Goal: Task Accomplishment & Management: Manage account settings

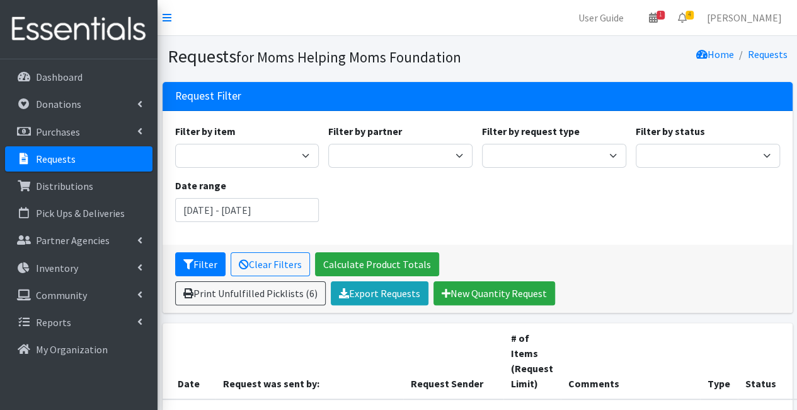
scroll to position [358, 0]
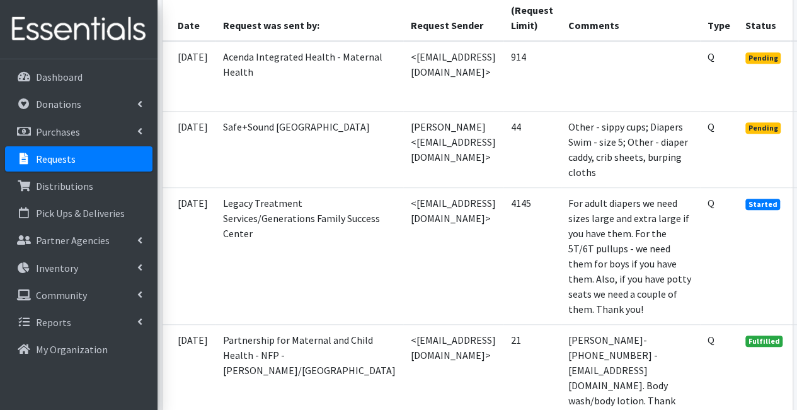
click at [539, 250] on td "4145" at bounding box center [531, 255] width 57 height 137
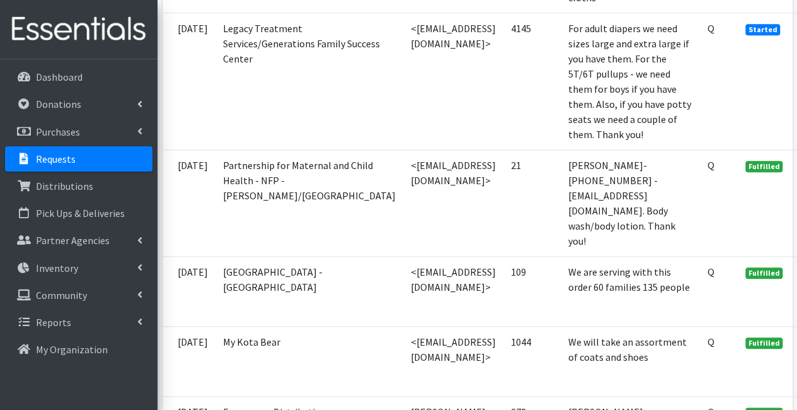
scroll to position [534, 0]
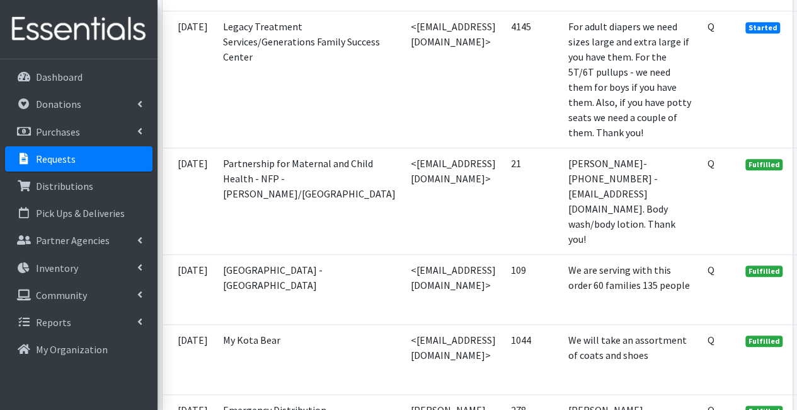
click at [700, 324] on td "We will take an assortment of coats and shoes" at bounding box center [630, 359] width 139 height 70
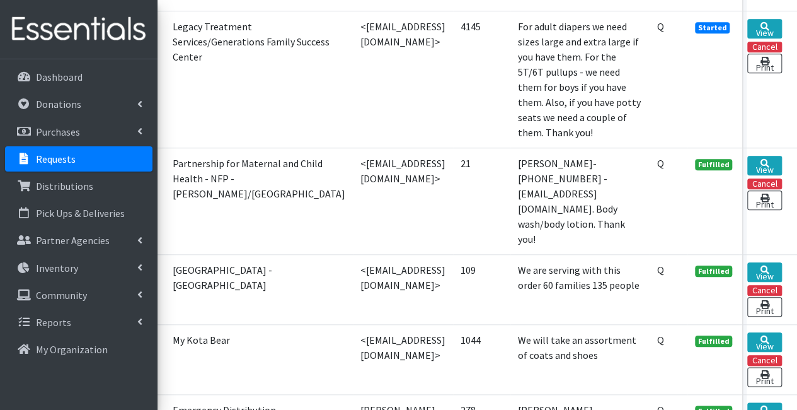
scroll to position [534, 90]
click at [761, 335] on icon at bounding box center [765, 339] width 9 height 9
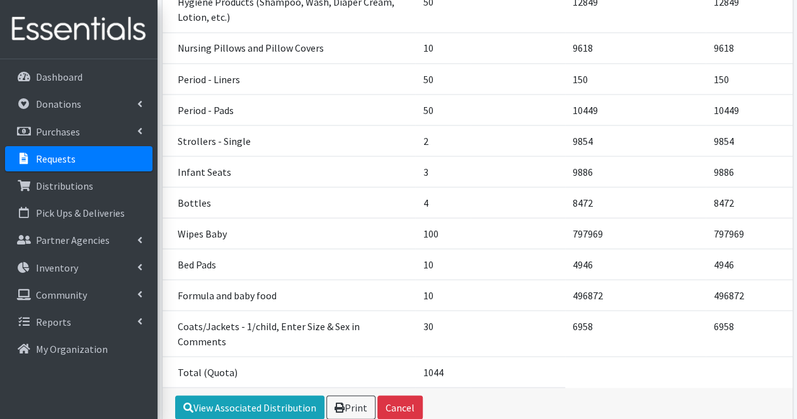
scroll to position [1162, 0]
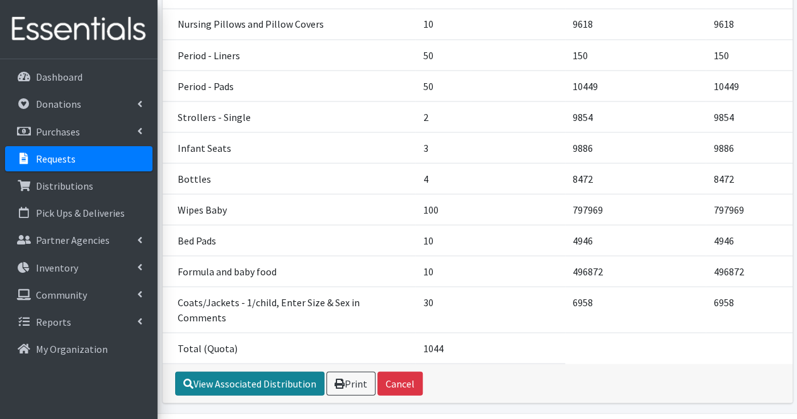
click at [262, 371] on link "View Associated Distribution" at bounding box center [249, 383] width 149 height 24
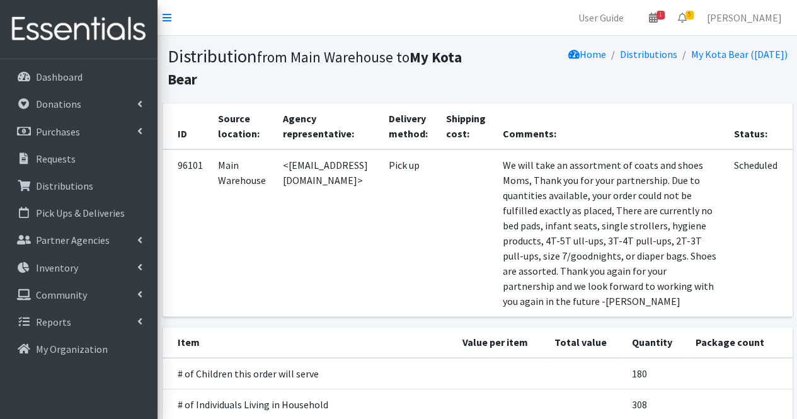
click at [489, 392] on td at bounding box center [500, 404] width 93 height 31
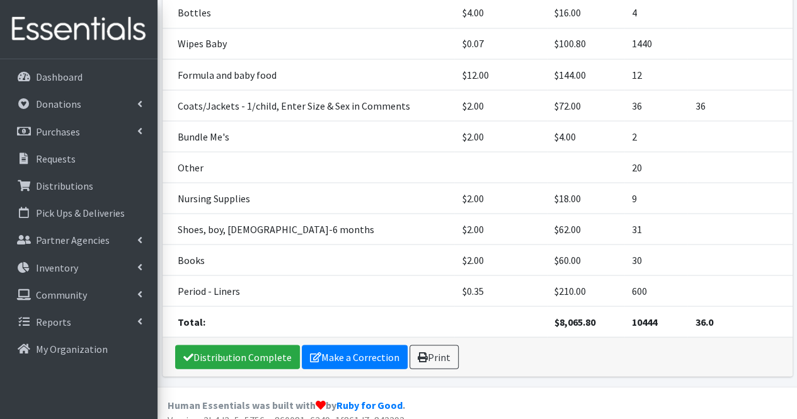
scroll to position [1139, 0]
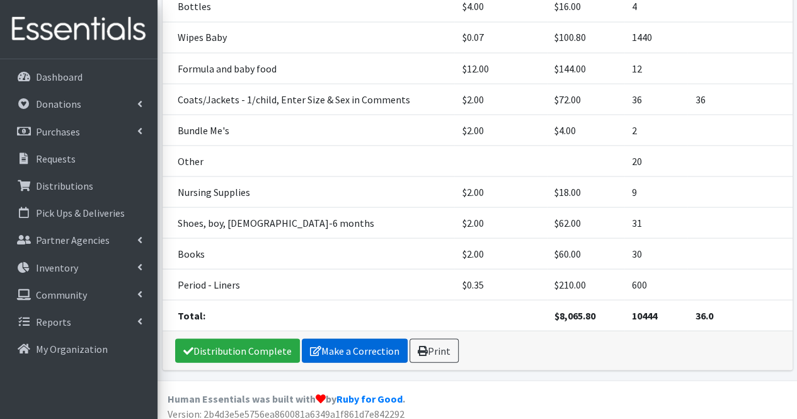
click at [368, 343] on link "Make a Correction" at bounding box center [355, 350] width 106 height 24
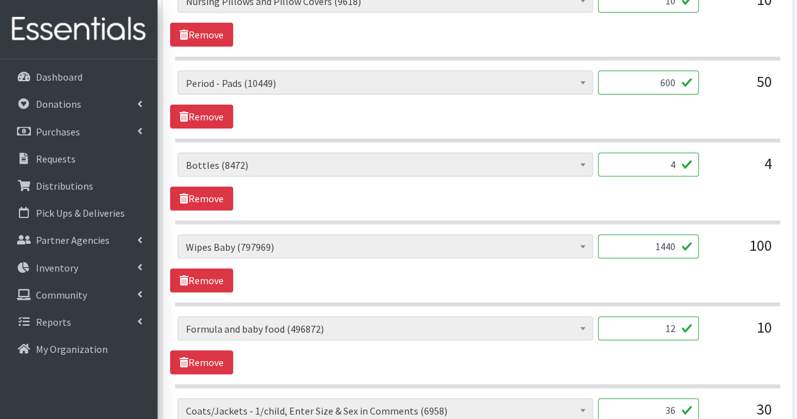
scroll to position [2546, 0]
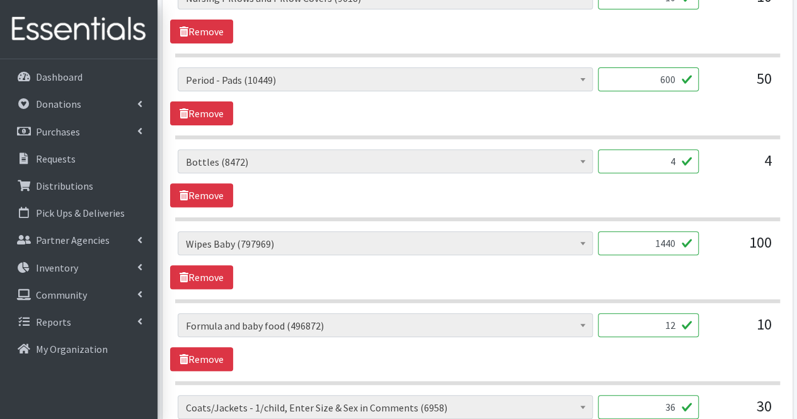
click at [676, 231] on input "1440" at bounding box center [648, 243] width 101 height 24
click at [653, 231] on input "14405760" at bounding box center [648, 243] width 101 height 24
click at [655, 231] on input "14405760" at bounding box center [648, 243] width 101 height 24
type input "5760"
click at [675, 313] on input "12" at bounding box center [648, 325] width 101 height 24
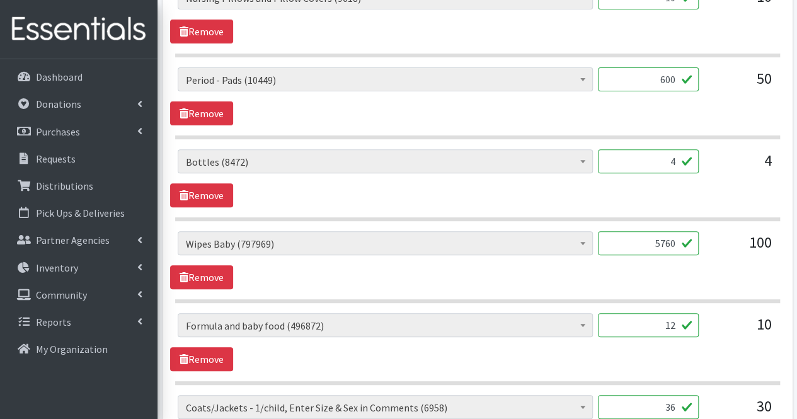
type input "1"
type input "40"
click at [693, 331] on div "# of Children this order will serve (77535) # of Individuals Living in Househol…" at bounding box center [477, 342] width 614 height 58
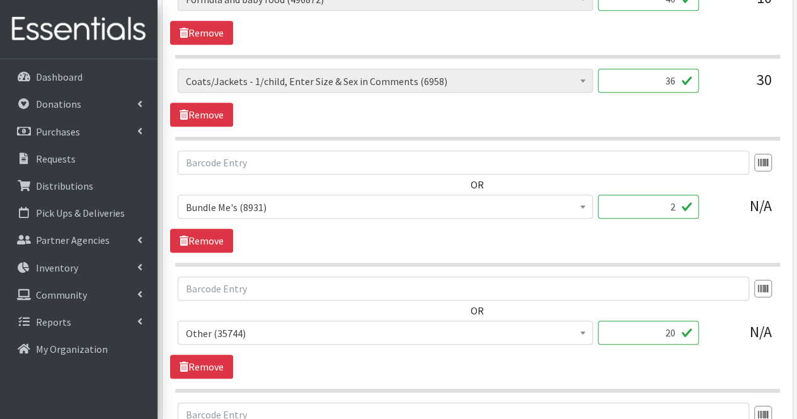
scroll to position [2873, 0]
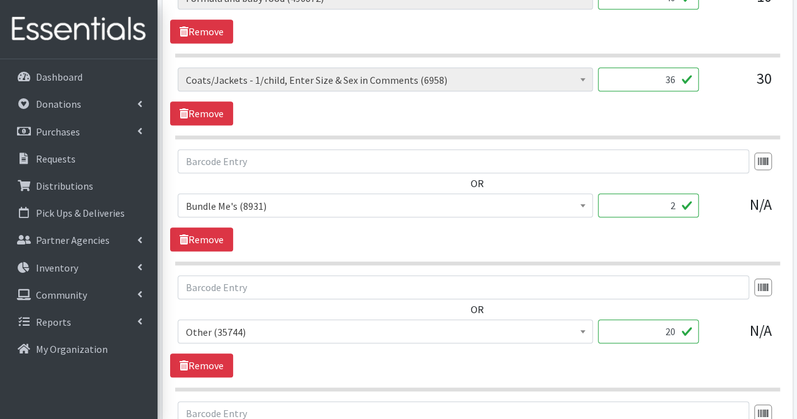
click at [669, 319] on input "20" at bounding box center [648, 331] width 101 height 24
type input "60"
click at [698, 342] on div "OR # of Children this order will serve (77535) # of Individuals Living in House…" at bounding box center [477, 326] width 614 height 102
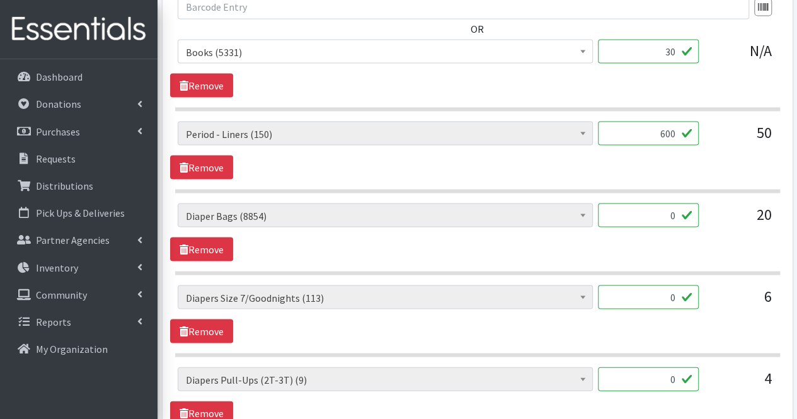
scroll to position [3554, 0]
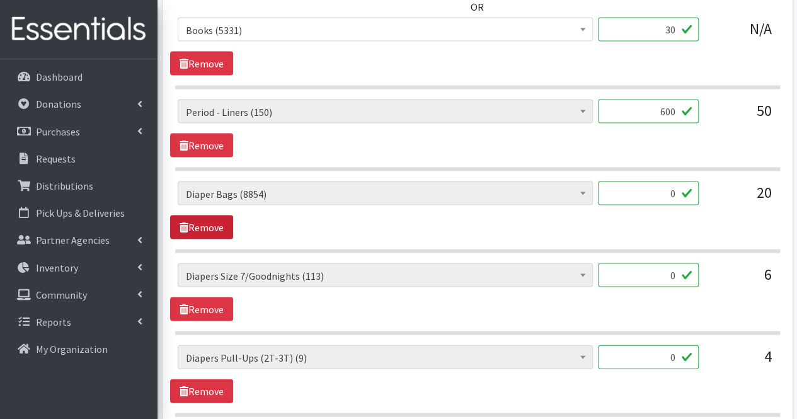
click at [209, 215] on link "Remove" at bounding box center [201, 227] width 63 height 24
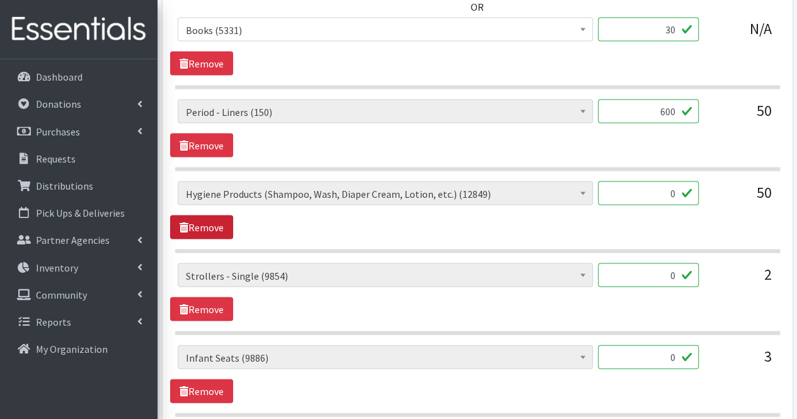
click at [209, 215] on link "Remove" at bounding box center [201, 227] width 63 height 24
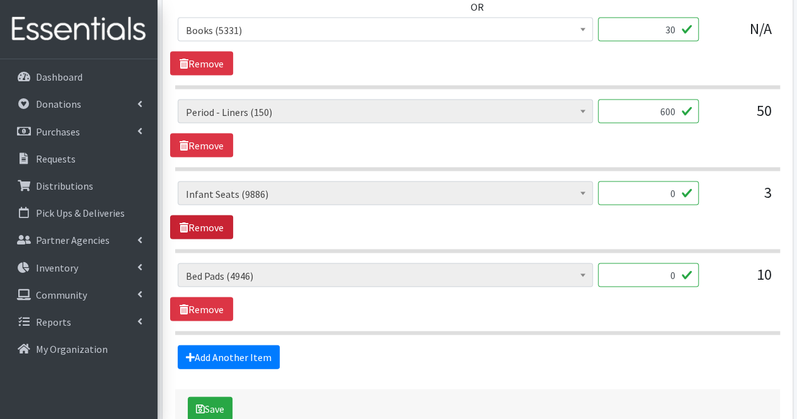
click at [209, 215] on link "Remove" at bounding box center [201, 227] width 63 height 24
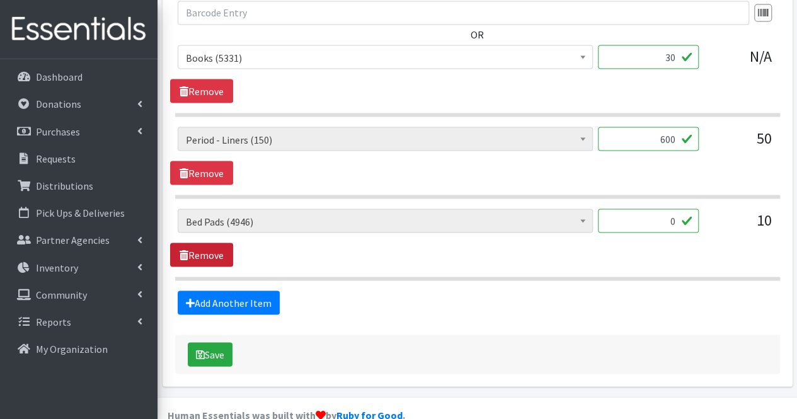
click at [222, 243] on link "Remove" at bounding box center [201, 255] width 63 height 24
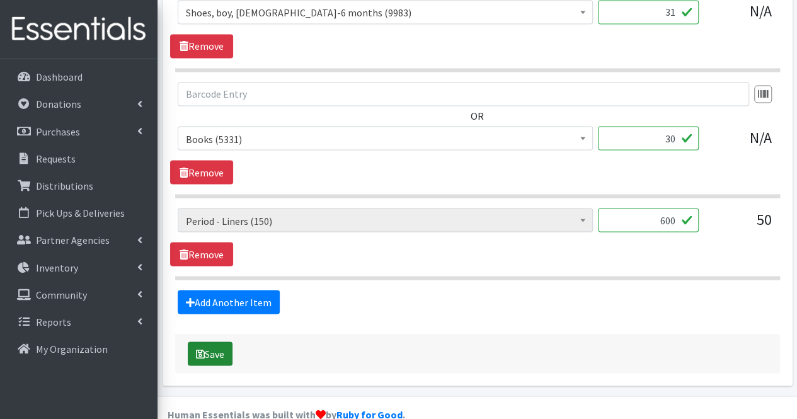
click at [214, 342] on button "Save" at bounding box center [210, 354] width 45 height 24
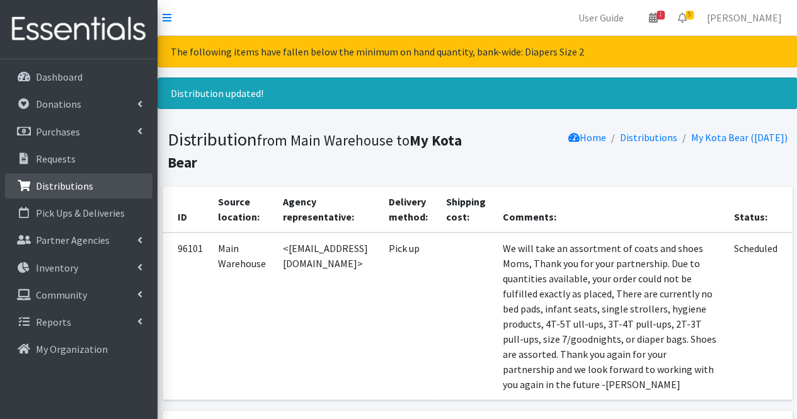
drag, startPoint x: 393, startPoint y: 359, endPoint x: 82, endPoint y: 187, distance: 355.1
click at [82, 187] on p "Distributions" at bounding box center [64, 186] width 57 height 13
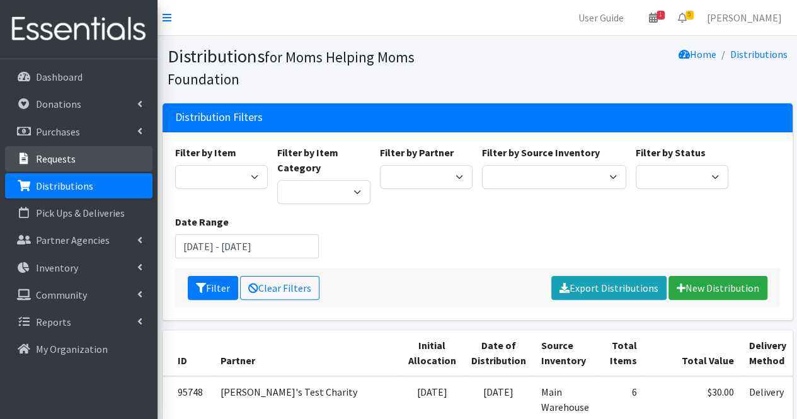
click at [105, 158] on link "Requests" at bounding box center [78, 158] width 147 height 25
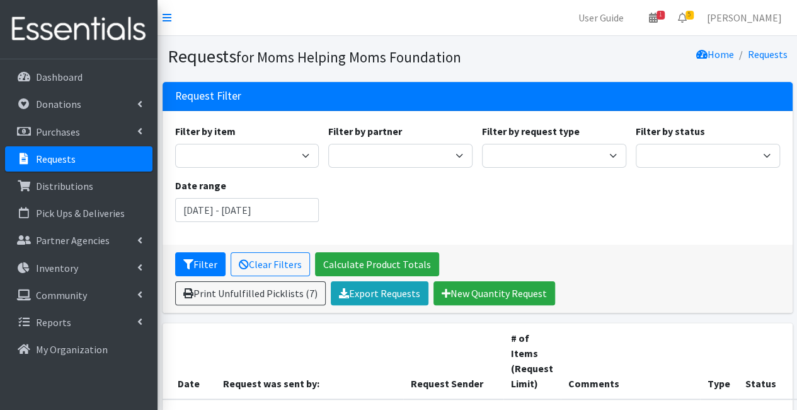
click at [403, 340] on th "Request Sender" at bounding box center [453, 361] width 100 height 76
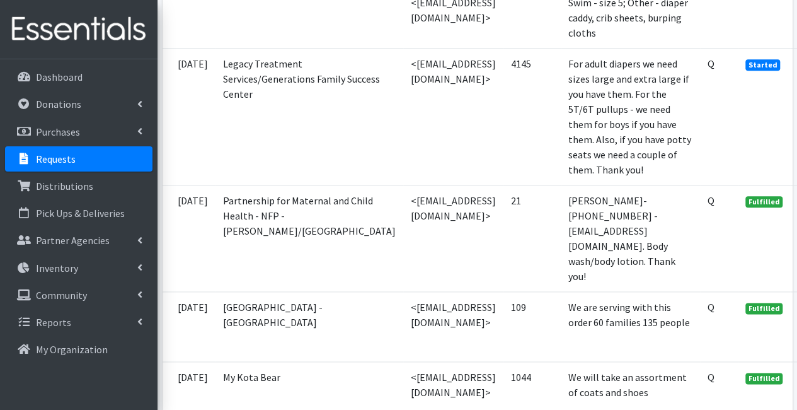
scroll to position [680, 0]
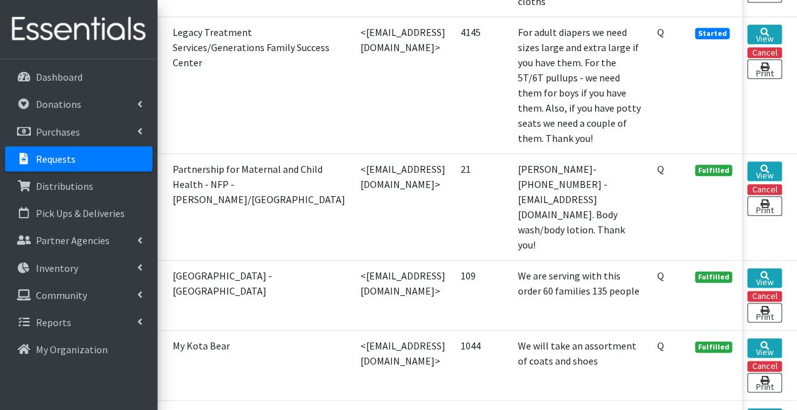
scroll to position [680, 90]
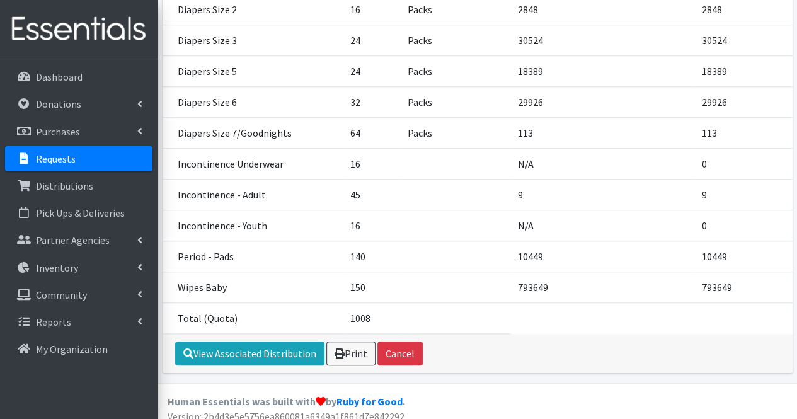
scroll to position [474, 0]
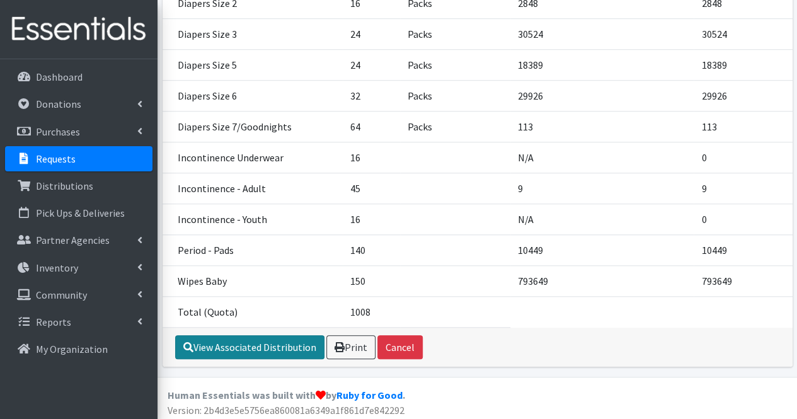
click at [269, 342] on link "View Associated Distribution" at bounding box center [249, 347] width 149 height 24
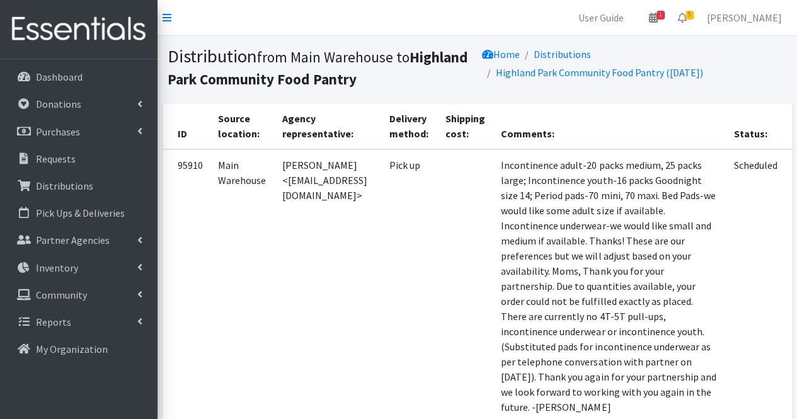
drag, startPoint x: 752, startPoint y: 388, endPoint x: 475, endPoint y: 299, distance: 290.9
click at [475, 299] on td at bounding box center [465, 285] width 56 height 273
click at [764, 294] on td "Scheduled" at bounding box center [759, 285] width 66 height 273
click at [481, 261] on td at bounding box center [465, 285] width 56 height 273
click at [438, 324] on td "Pick up" at bounding box center [410, 285] width 56 height 273
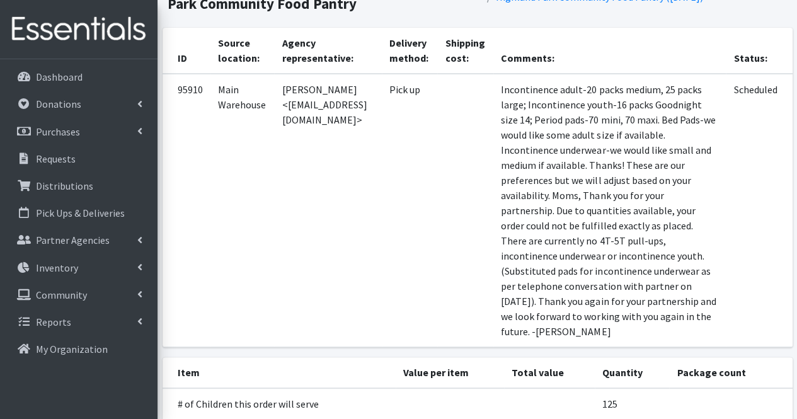
scroll to position [151, 0]
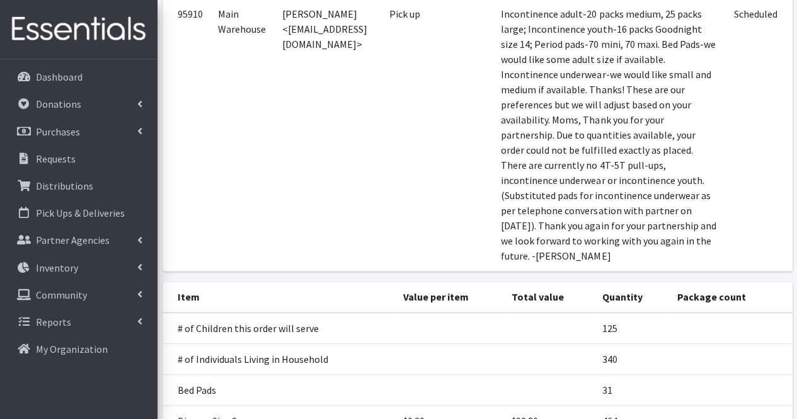
click at [514, 344] on td at bounding box center [549, 329] width 91 height 32
click at [436, 226] on td "Pick up" at bounding box center [410, 134] width 56 height 273
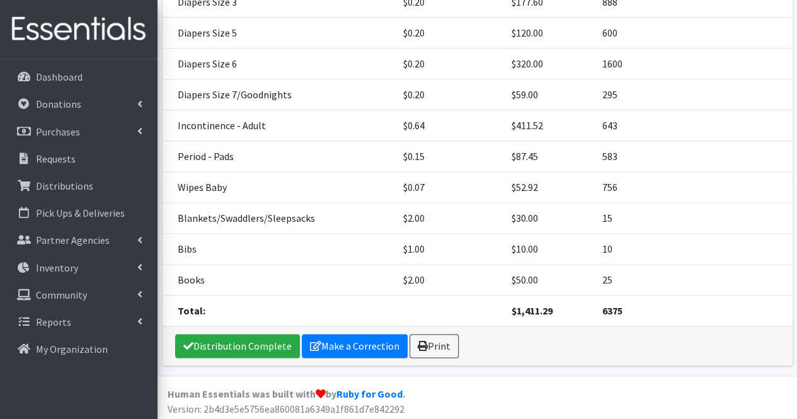
scroll to position [616, 0]
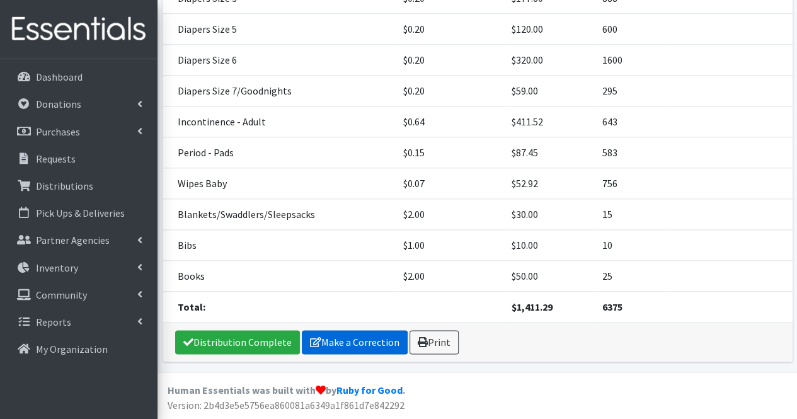
click at [367, 341] on link "Make a Correction" at bounding box center [355, 342] width 106 height 24
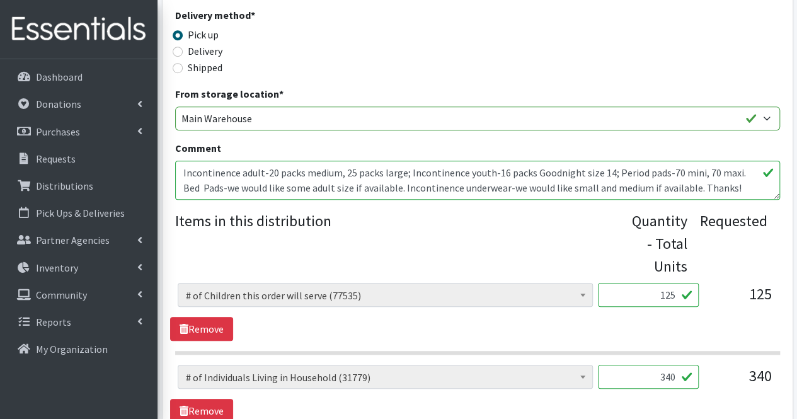
scroll to position [378, 0]
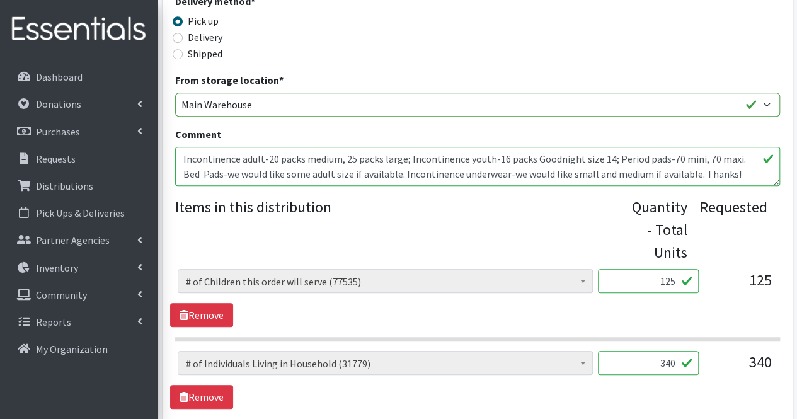
click at [735, 170] on textarea "Incontinence adult-20 packs medium, 25 packs large; Incontinence youth-16 packs…" at bounding box center [477, 166] width 605 height 39
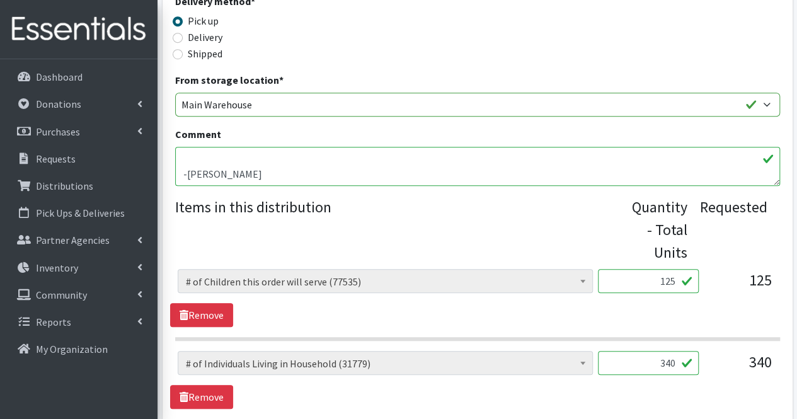
scroll to position [192, 0]
click at [410, 180] on textarea "Incontinence adult-20 packs medium, 25 packs large; Incontinence youth-16 packs…" at bounding box center [477, 166] width 605 height 39
type textarea "Incontinence adult-20 packs medium, 25 packs large; Incontinence youth-16 packs…"
click at [543, 242] on legend "Items in this distribution" at bounding box center [403, 227] width 457 height 63
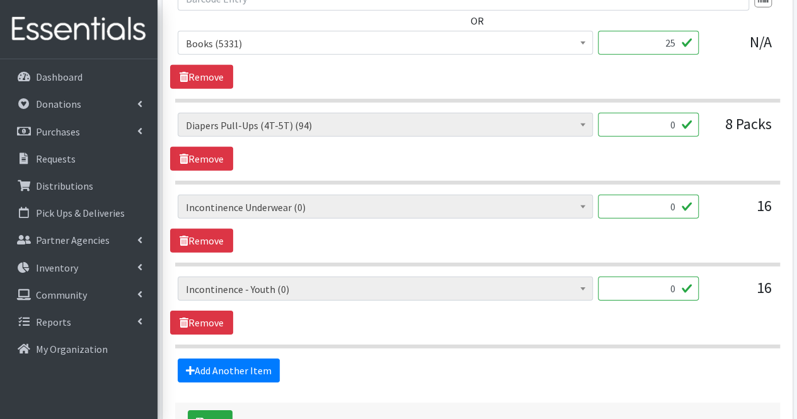
scroll to position [1815, 0]
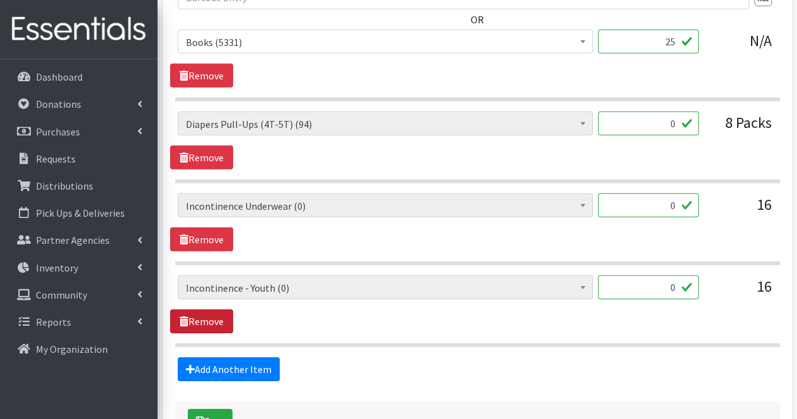
click at [207, 315] on link "Remove" at bounding box center [201, 321] width 63 height 24
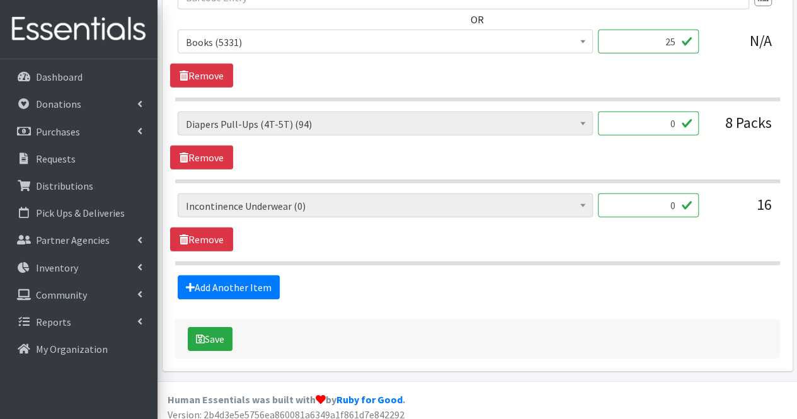
scroll to position [1812, 0]
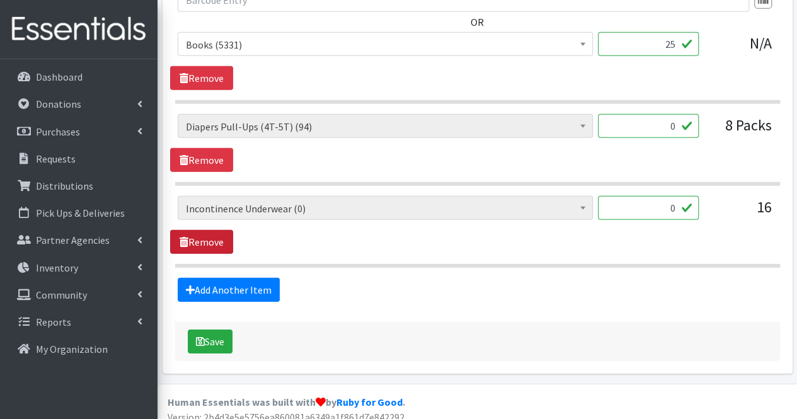
click at [210, 230] on link "Remove" at bounding box center [201, 242] width 63 height 24
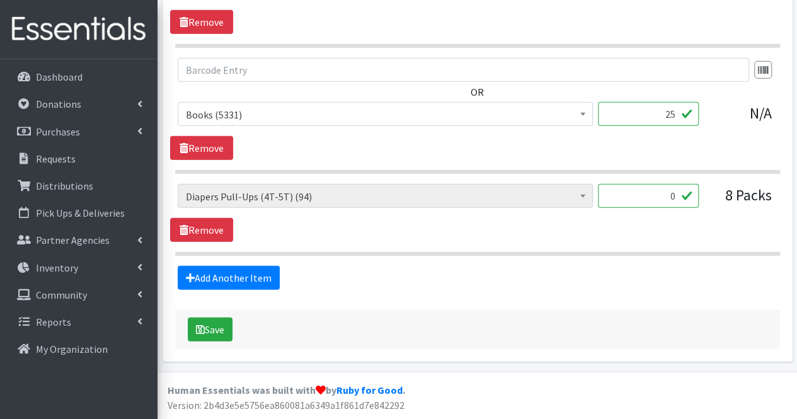
scroll to position [1731, 0]
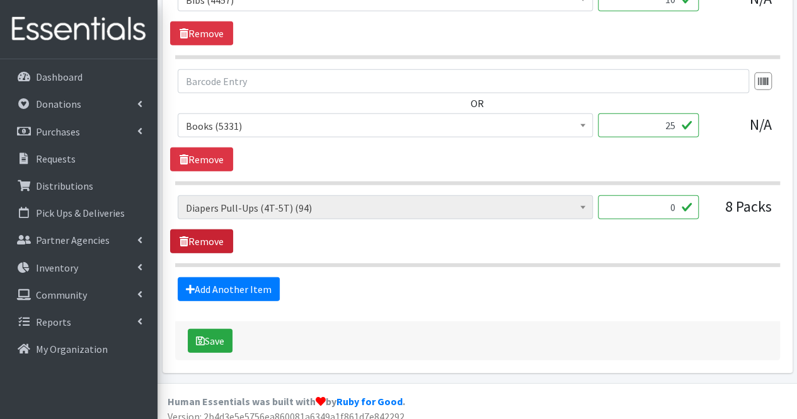
click at [210, 230] on link "Remove" at bounding box center [201, 241] width 63 height 24
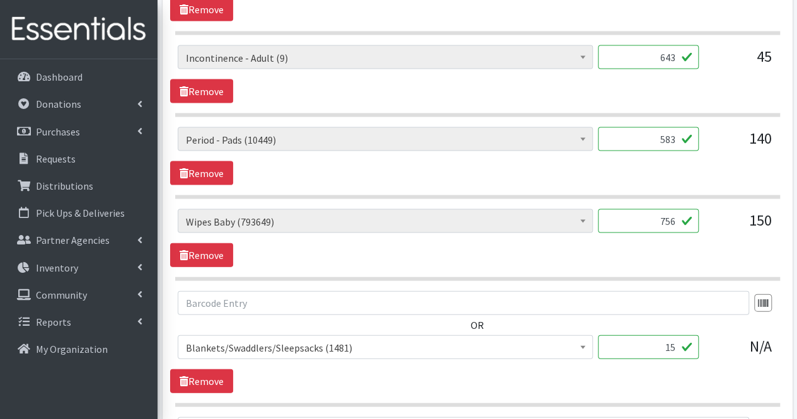
scroll to position [1246, 0]
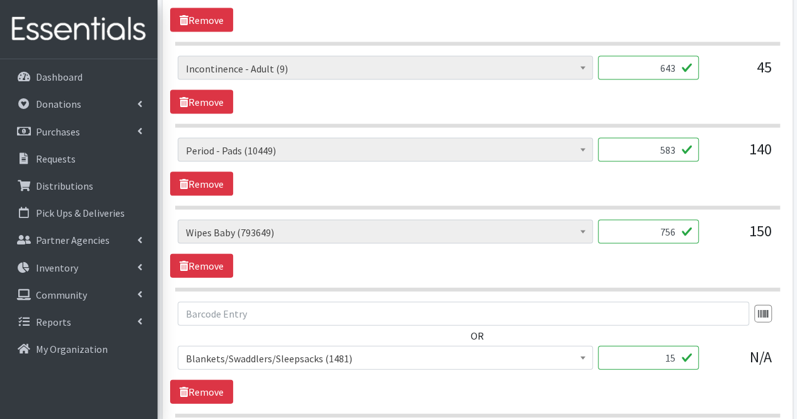
click at [677, 231] on input "756" at bounding box center [648, 232] width 101 height 24
click at [655, 226] on input "7566516" at bounding box center [648, 232] width 101 height 24
type input "6516"
click at [585, 378] on div "OR # of Children this order will serve (77535) # of Individuals Living in House…" at bounding box center [477, 353] width 614 height 102
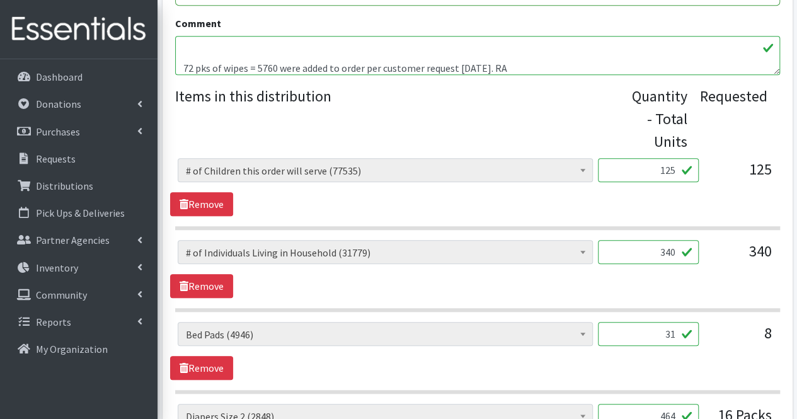
scroll to position [541, 0]
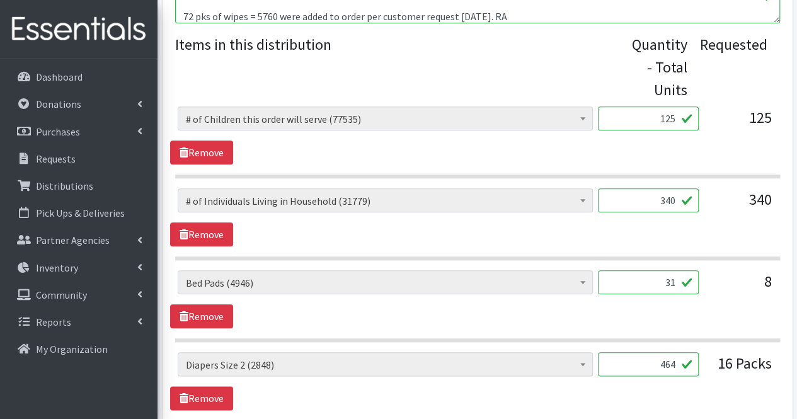
click at [178, 17] on textarea "Incontinence adult-20 packs medium, 25 packs large; Incontinence youth-16 packs…" at bounding box center [477, 3] width 605 height 39
type textarea "Incontinence adult-20 packs medium, 25 packs large; Incontinence youth-16 packs…"
click at [479, 223] on div "# of Children this order will serve (77535) # of Individuals Living in Househol…" at bounding box center [477, 217] width 614 height 58
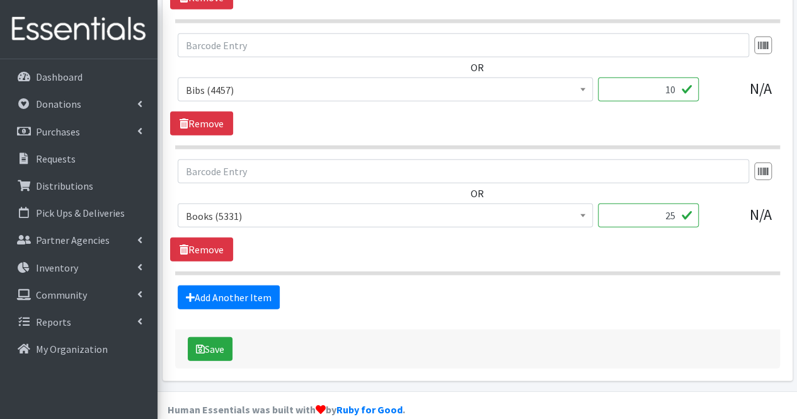
scroll to position [1650, 0]
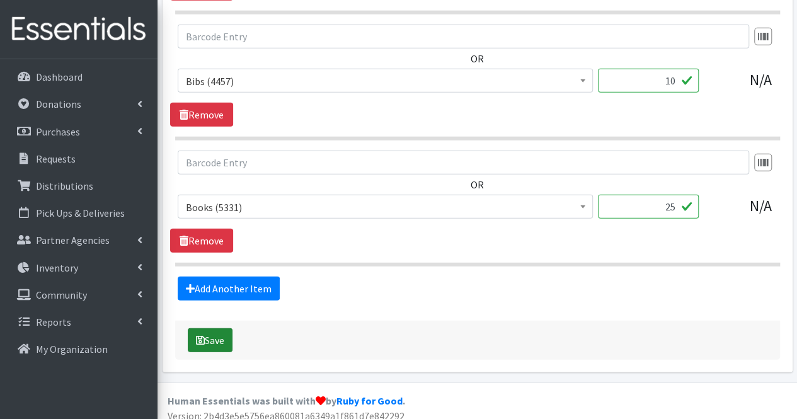
click at [212, 328] on button "Save" at bounding box center [210, 340] width 45 height 24
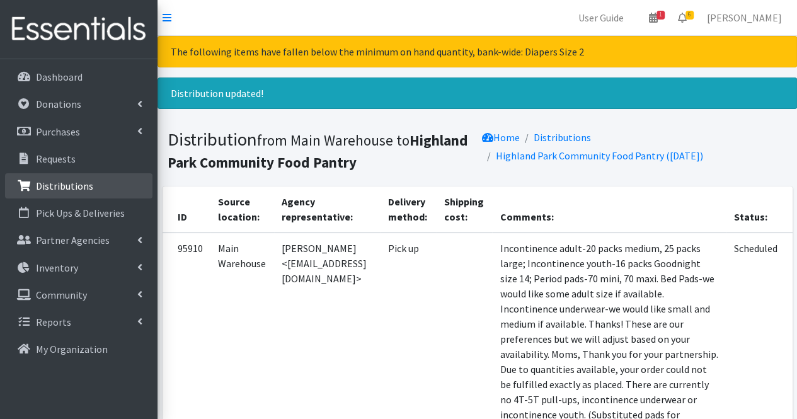
click at [106, 183] on link "Distributions" at bounding box center [78, 185] width 147 height 25
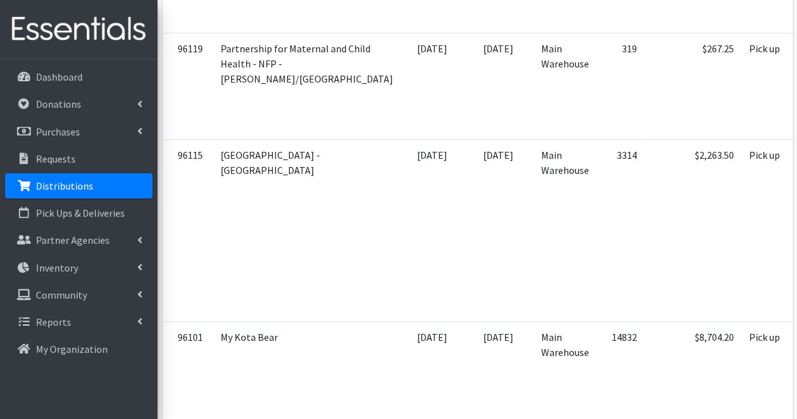
scroll to position [454, 0]
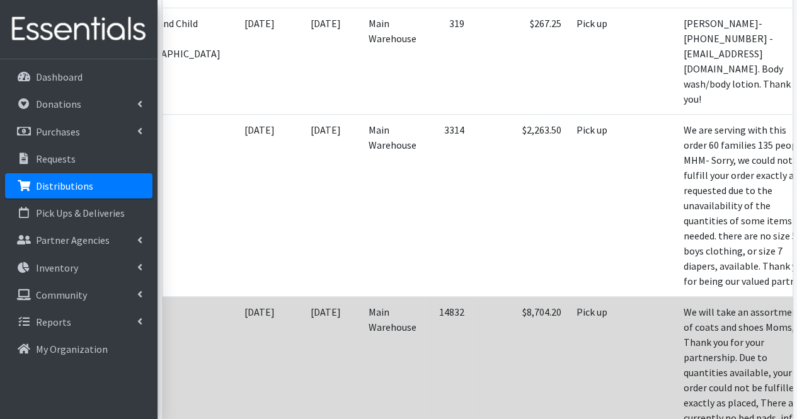
scroll to position [0, 204]
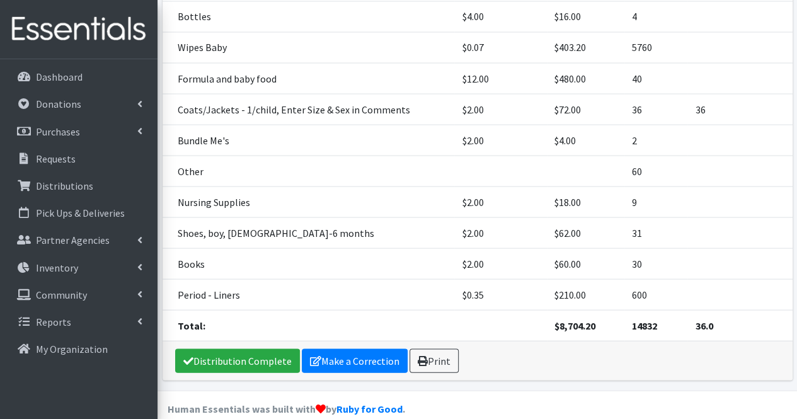
scroll to position [1139, 0]
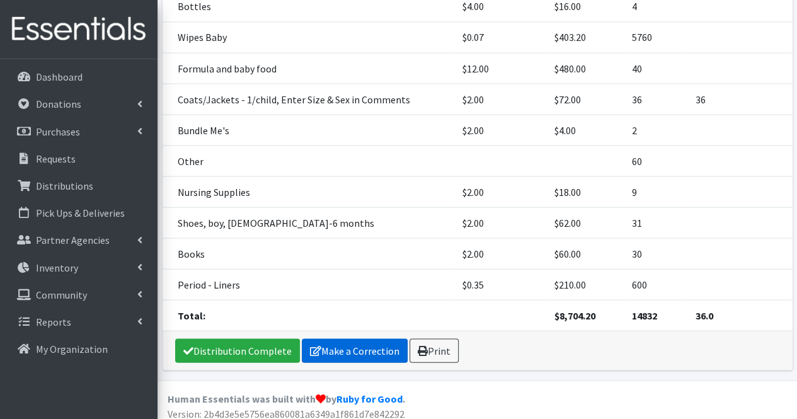
click at [378, 346] on link "Make a Correction" at bounding box center [355, 350] width 106 height 24
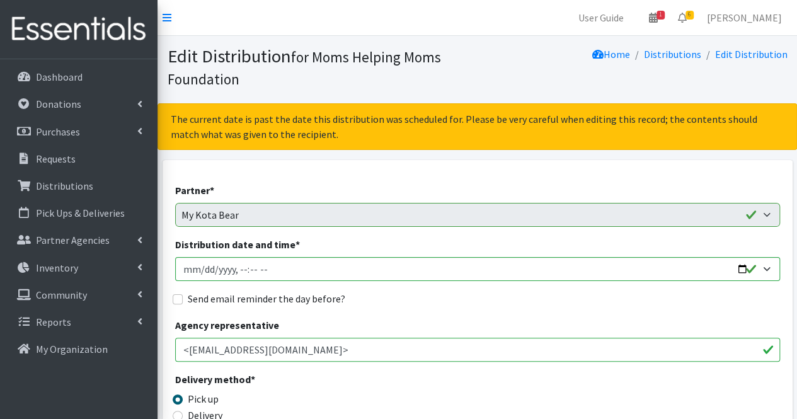
scroll to position [101, 0]
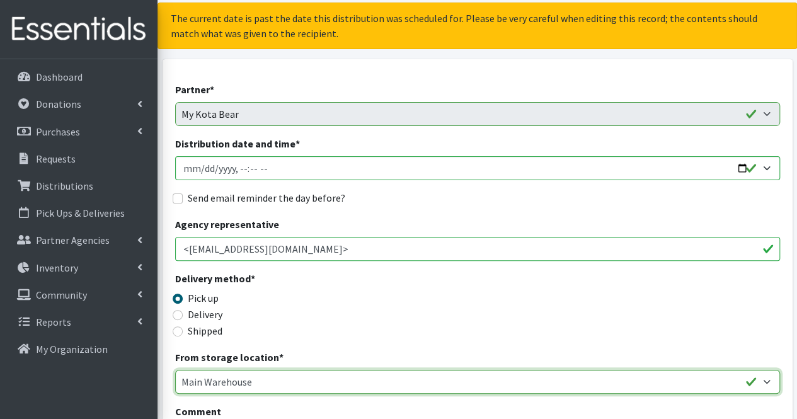
click at [504, 384] on select "Main Warehouse POD 1 POD 2 POD 3" at bounding box center [477, 382] width 605 height 24
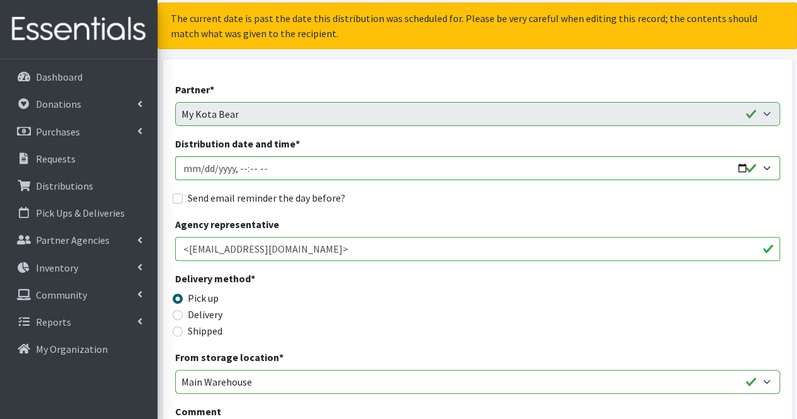
click at [491, 198] on div "Send email reminder the day before?" at bounding box center [477, 197] width 605 height 15
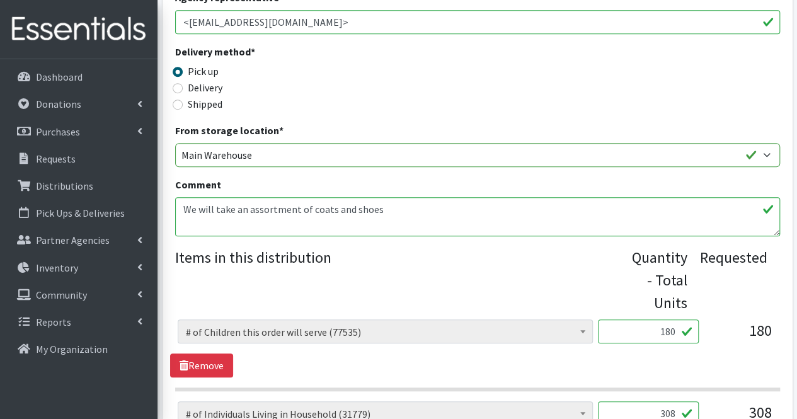
scroll to position [353, 0]
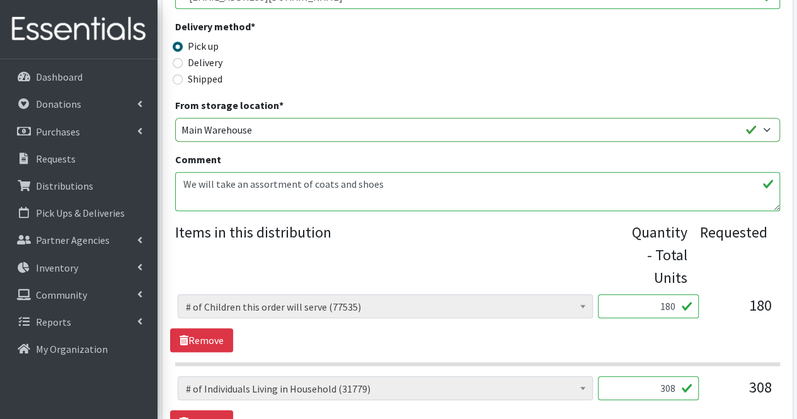
click at [380, 185] on textarea "We will take an assortment of coats and shoes Moms, Thank you for your partners…" at bounding box center [477, 191] width 605 height 39
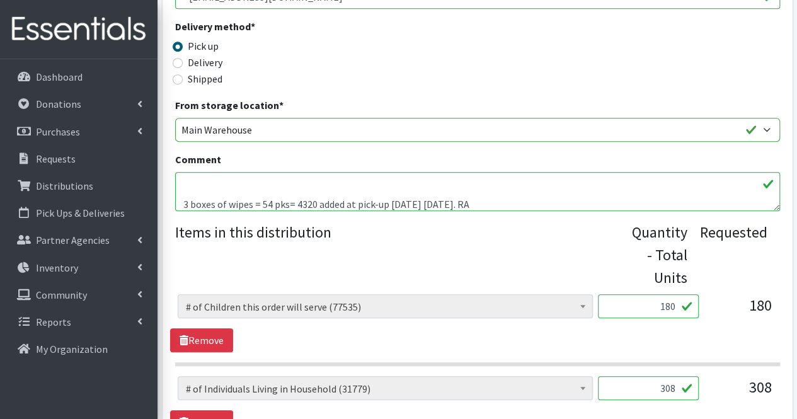
type textarea "We will take an assortment of coats and shoes Moms, Thank you for your partners…"
click at [509, 267] on legend "Items in this distribution" at bounding box center [403, 252] width 457 height 63
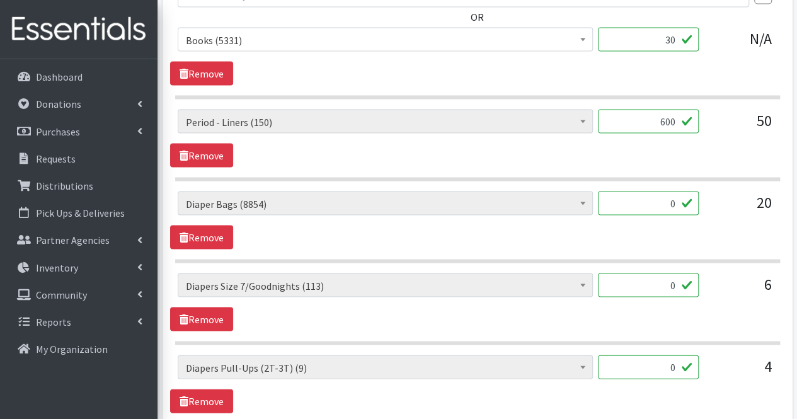
scroll to position [3554, 0]
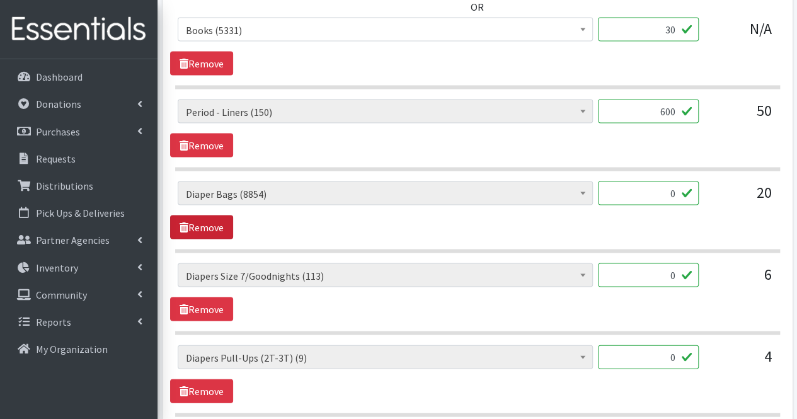
click at [217, 215] on link "Remove" at bounding box center [201, 227] width 63 height 24
click at [218, 215] on link "Remove" at bounding box center [201, 227] width 63 height 24
click at [219, 215] on link "Remove" at bounding box center [201, 227] width 63 height 24
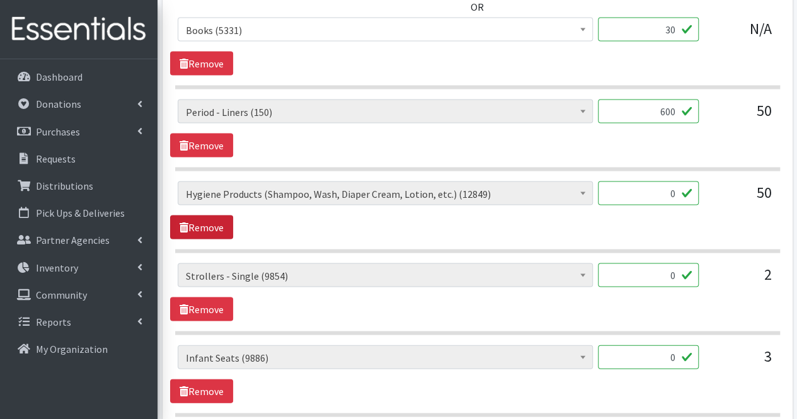
click at [219, 215] on link "Remove" at bounding box center [201, 227] width 63 height 24
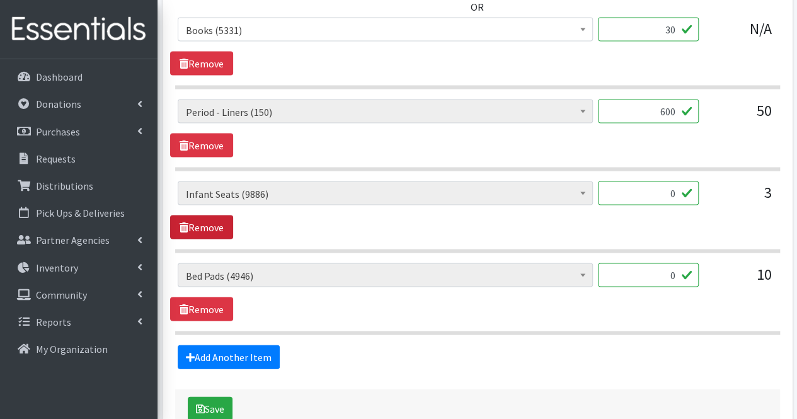
click at [219, 215] on link "Remove" at bounding box center [201, 227] width 63 height 24
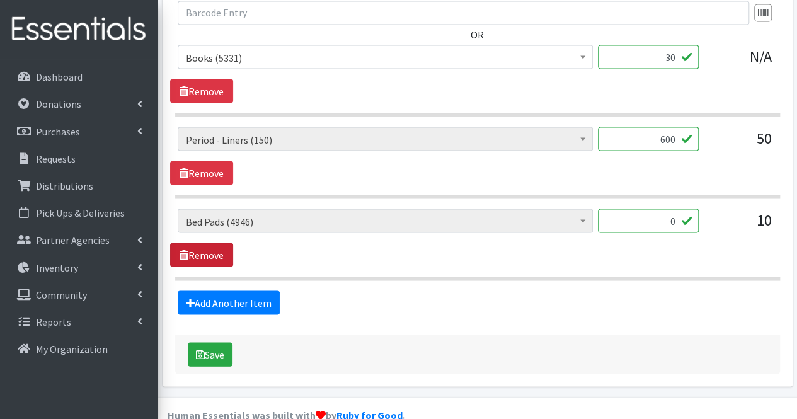
click at [223, 243] on link "Remove" at bounding box center [201, 255] width 63 height 24
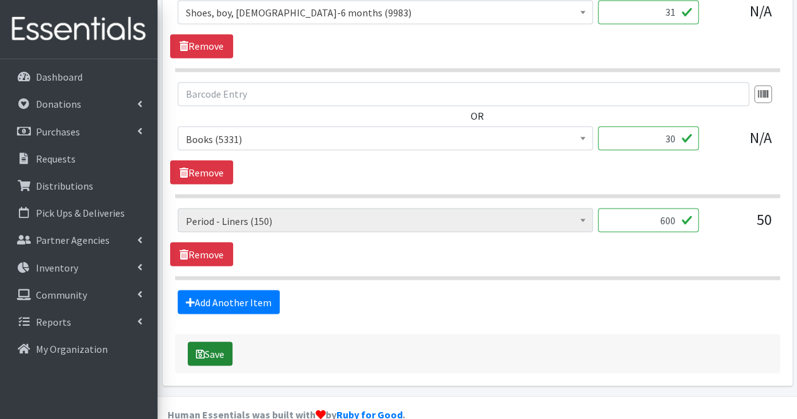
click at [227, 342] on button "Save" at bounding box center [210, 354] width 45 height 24
